Goal: Task Accomplishment & Management: Use online tool/utility

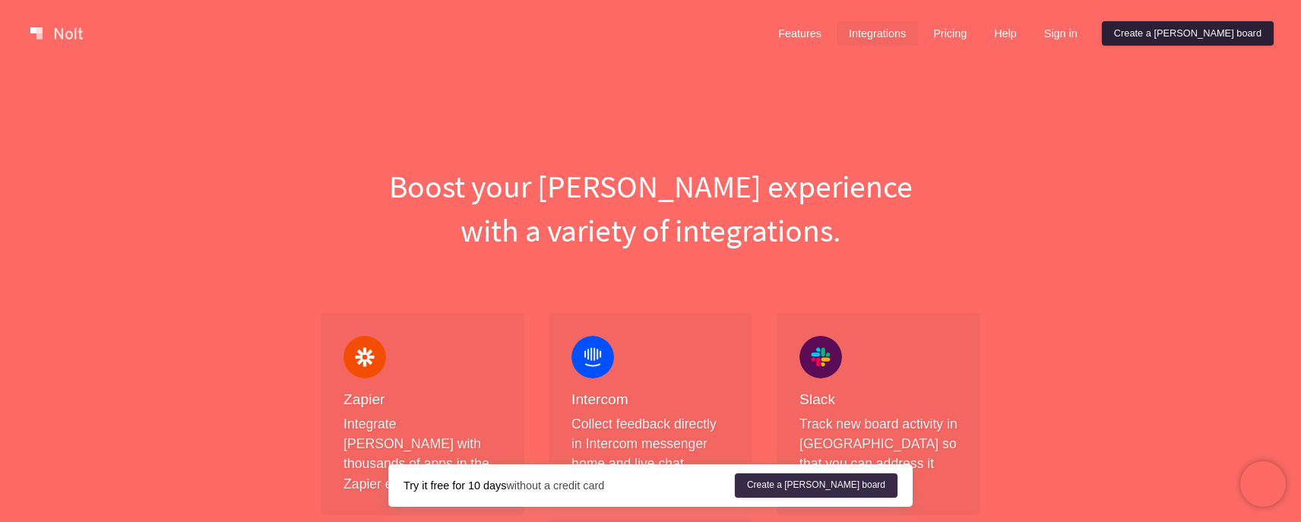
click at [1222, 38] on link "Create a [PERSON_NAME] board" at bounding box center [1188, 33] width 172 height 24
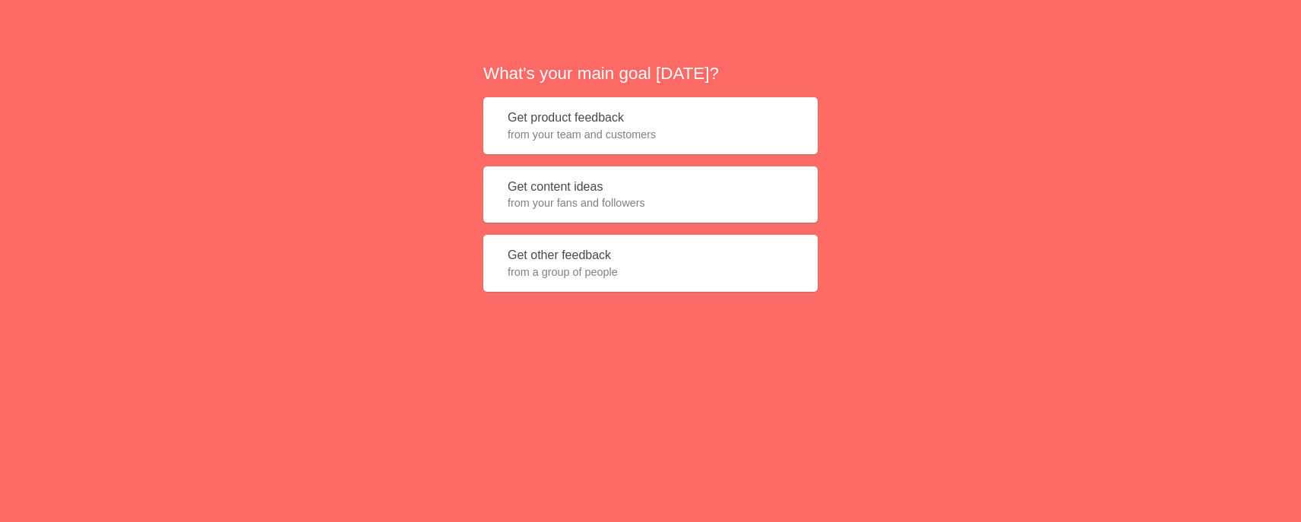
click at [635, 135] on span "from your team and customers" at bounding box center [651, 134] width 286 height 15
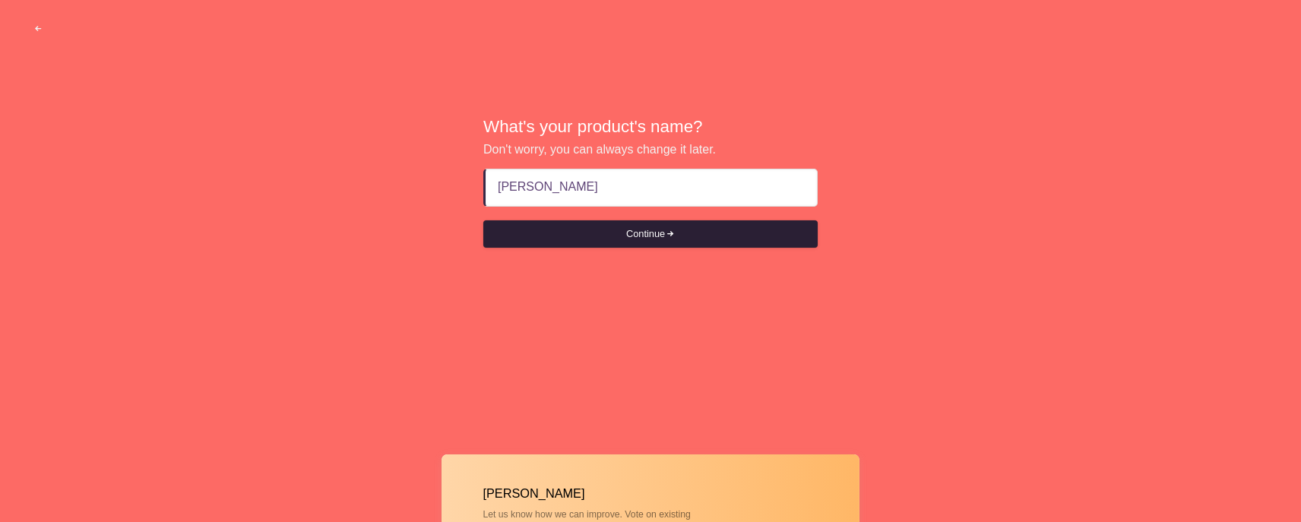
click at [712, 233] on button "Continue" at bounding box center [650, 233] width 334 height 27
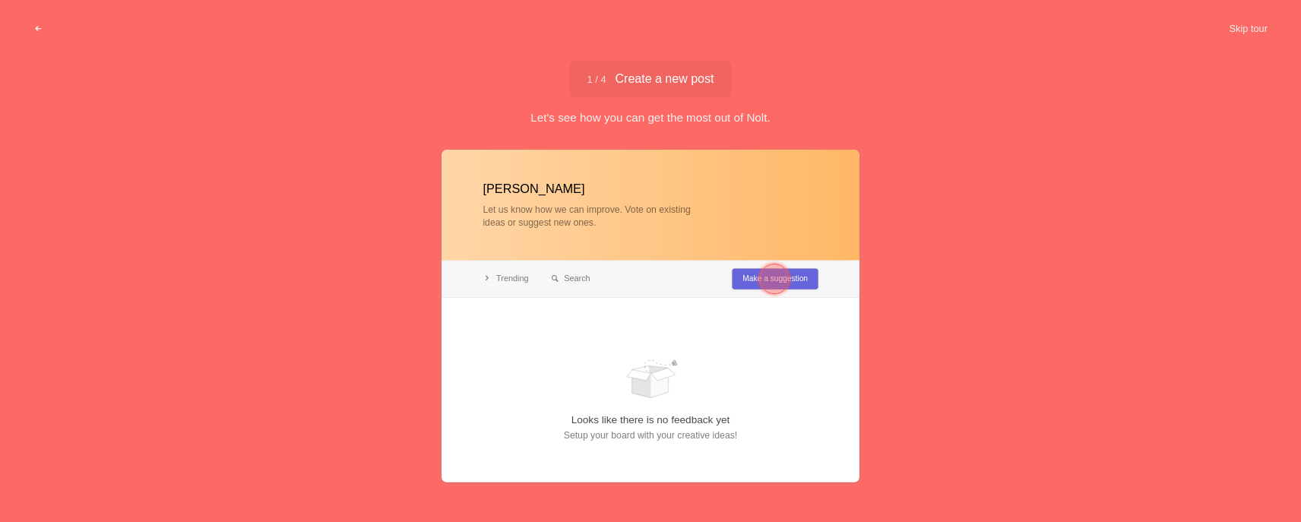
type input "[PERSON_NAME]"
click at [619, 222] on div at bounding box center [650, 316] width 418 height 333
click at [659, 75] on span "1 / 4 Create a new post" at bounding box center [650, 79] width 127 height 12
click at [1242, 30] on button "Skip tour" at bounding box center [1248, 28] width 75 height 27
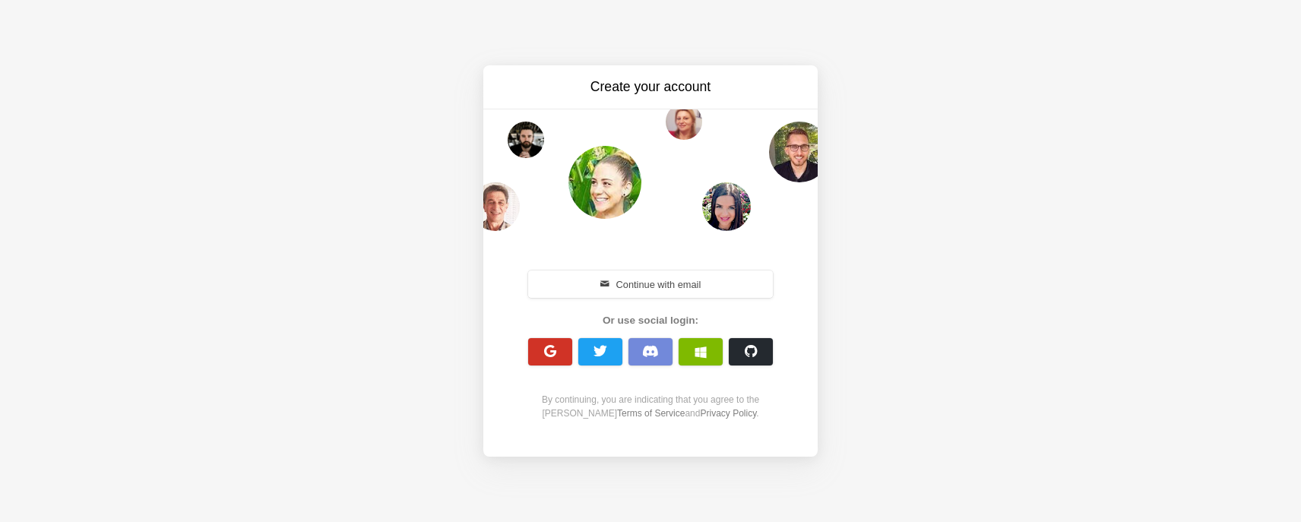
click at [562, 362] on button "button" at bounding box center [550, 351] width 44 height 27
